Goal: Information Seeking & Learning: Learn about a topic

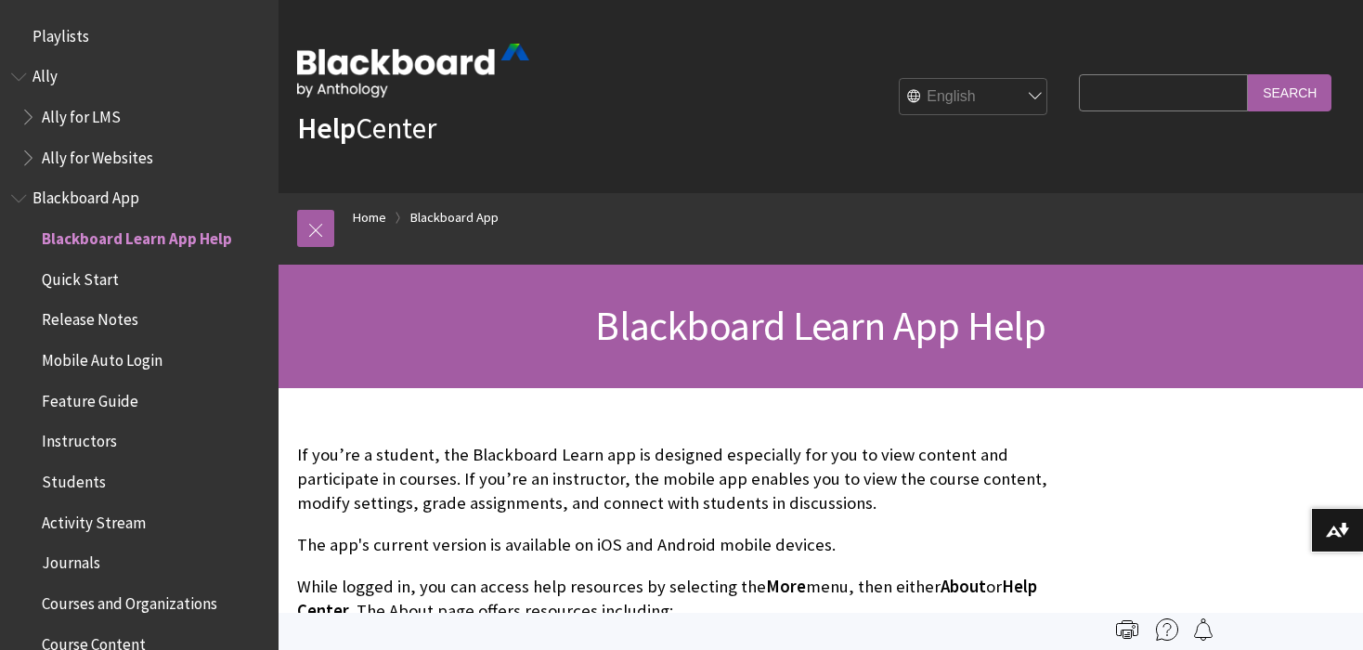
scroll to position [195, 0]
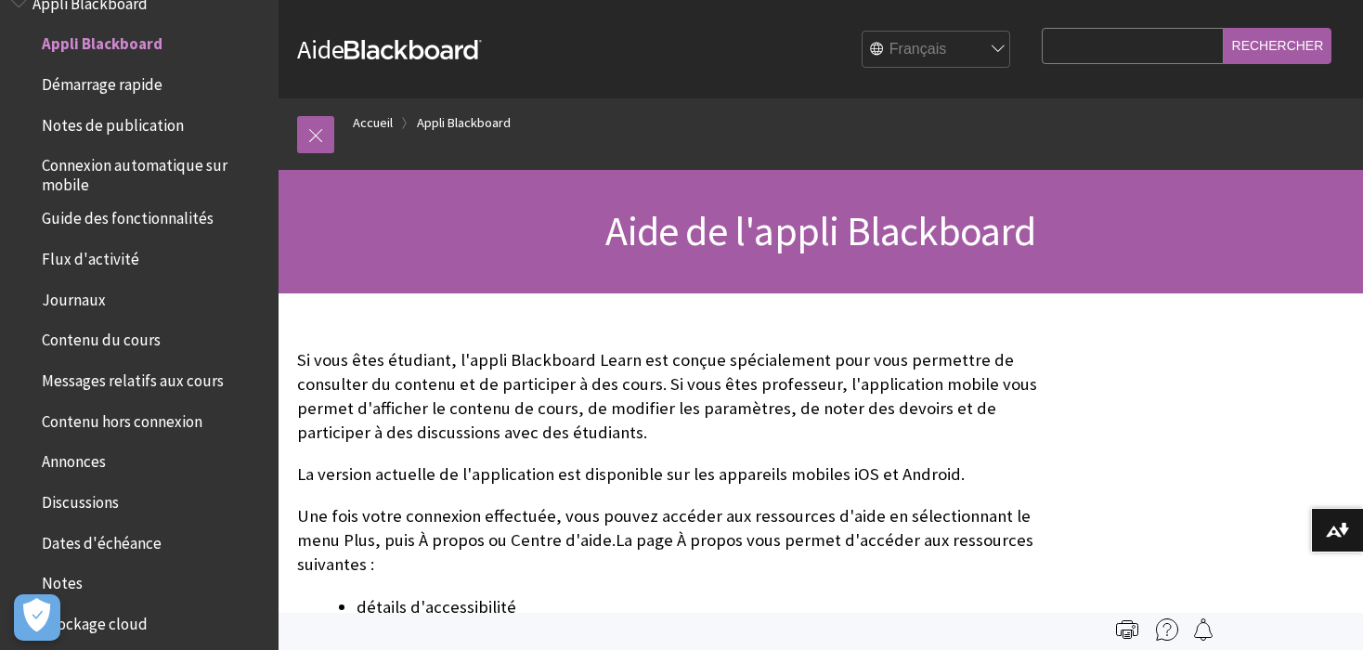
click at [133, 340] on span "Contenu du cours" at bounding box center [101, 337] width 119 height 25
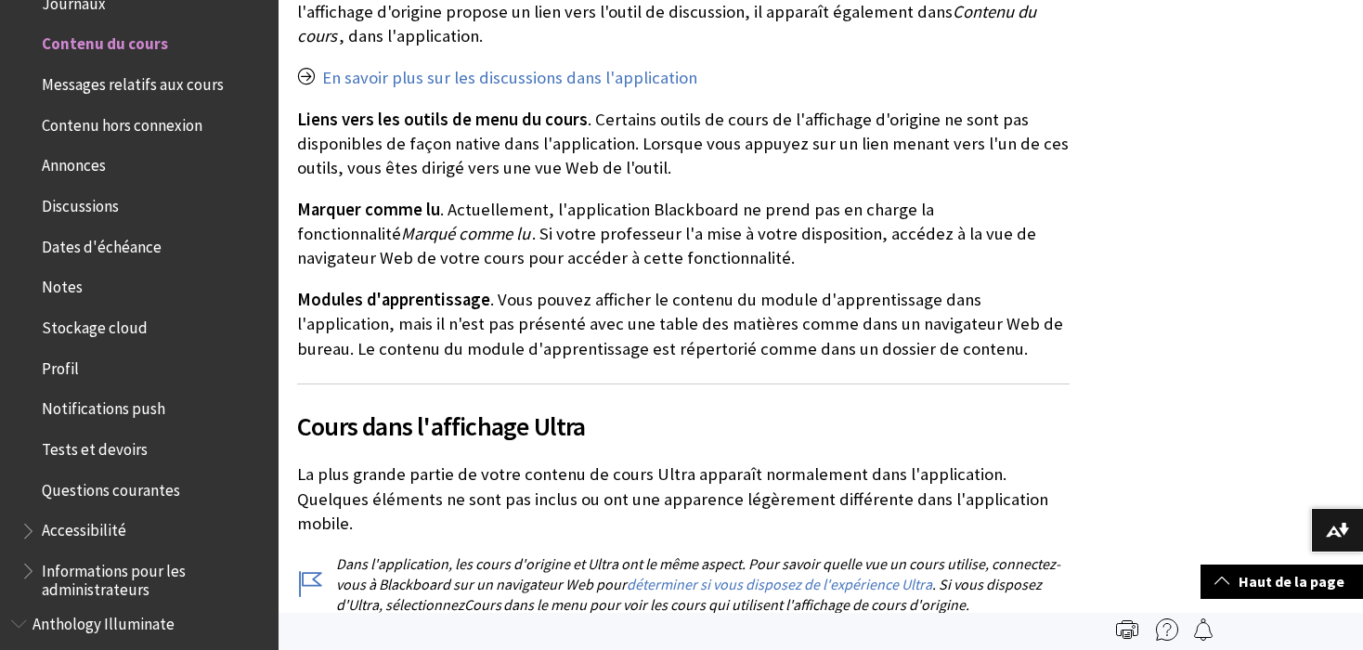
scroll to position [3113, 0]
